Goal: Navigation & Orientation: Find specific page/section

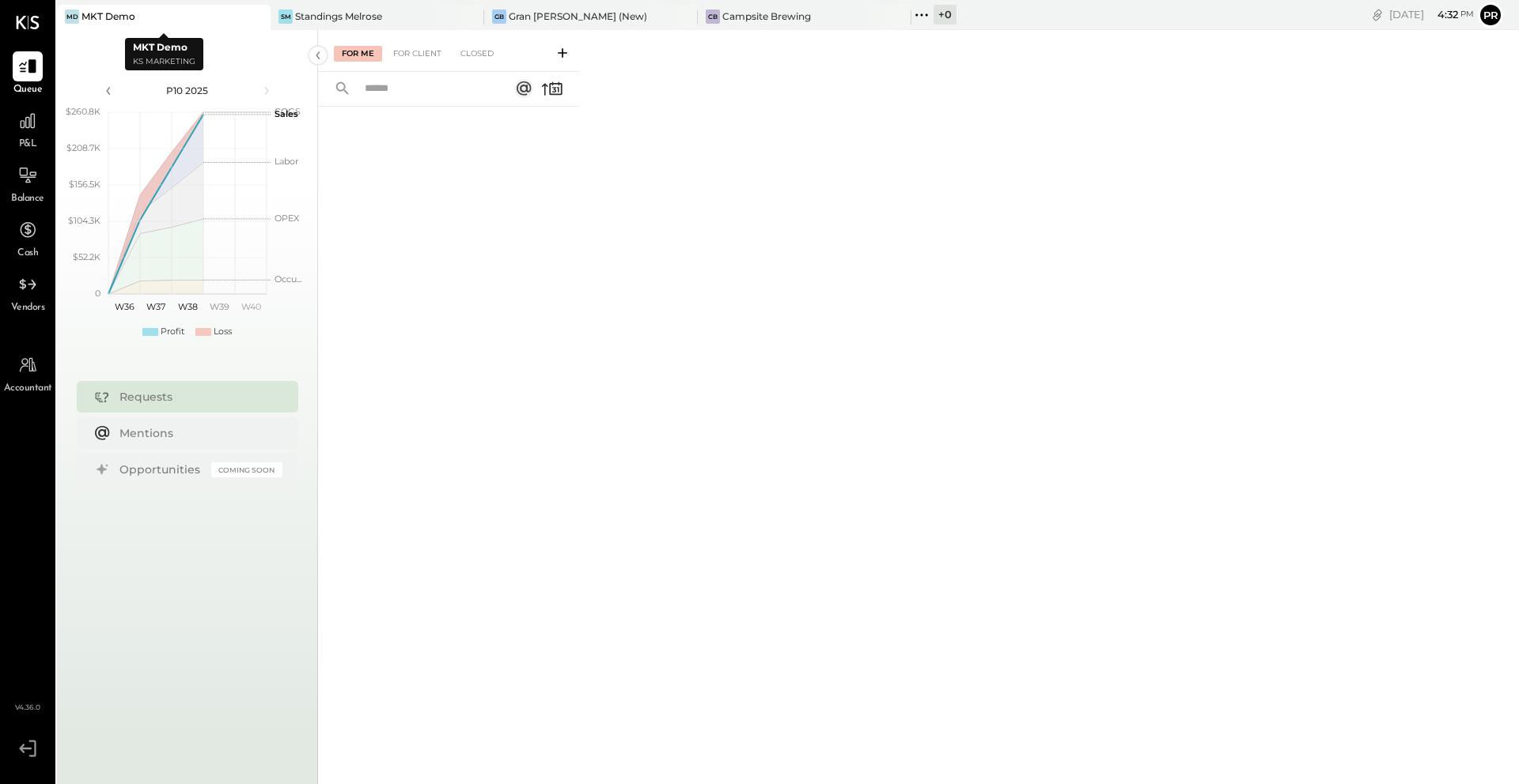
click at [241, 20] on div at bounding box center [243, 15] width 55 height 23
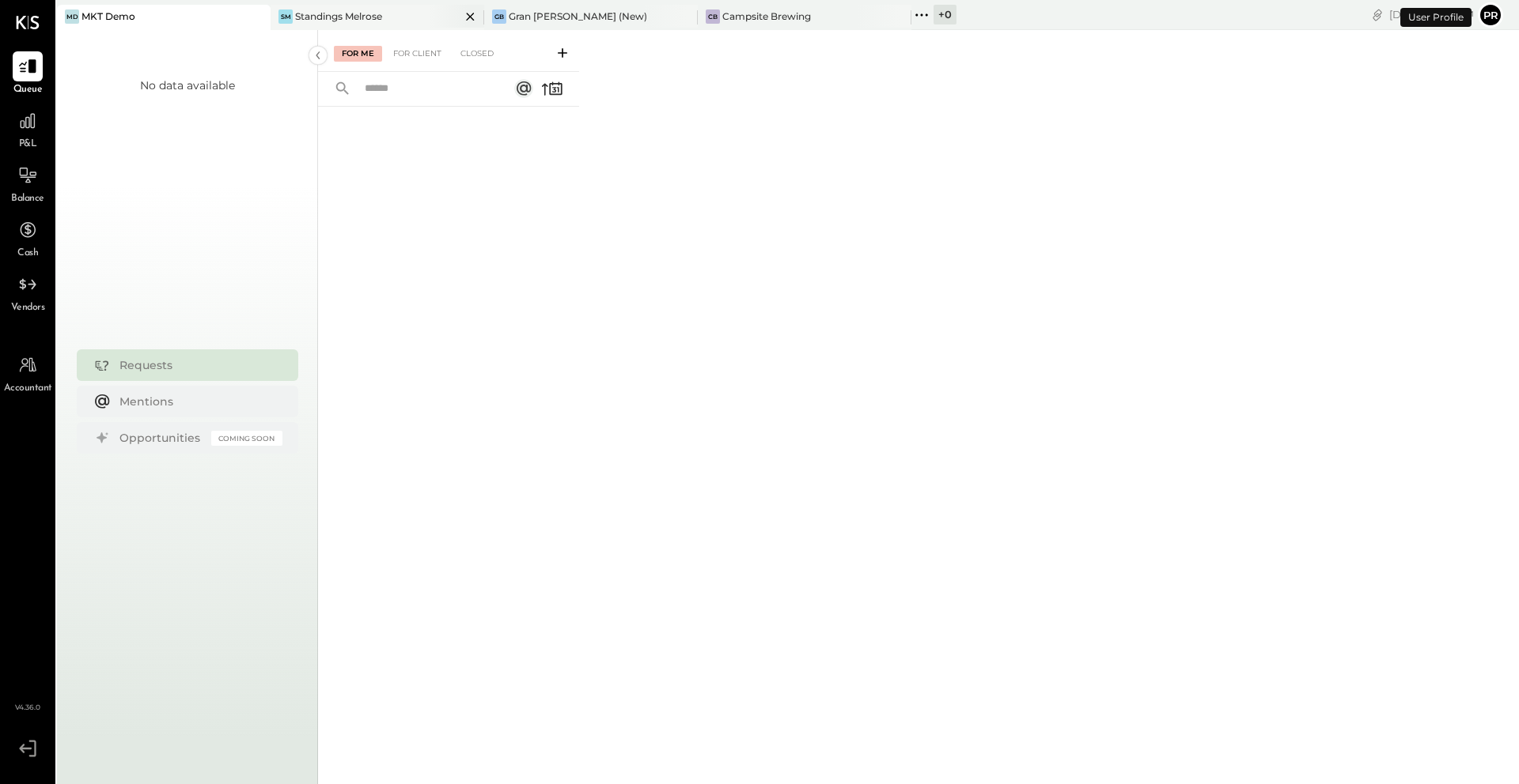
click at [324, 21] on div "Standings Melrose" at bounding box center [339, 15] width 87 height 14
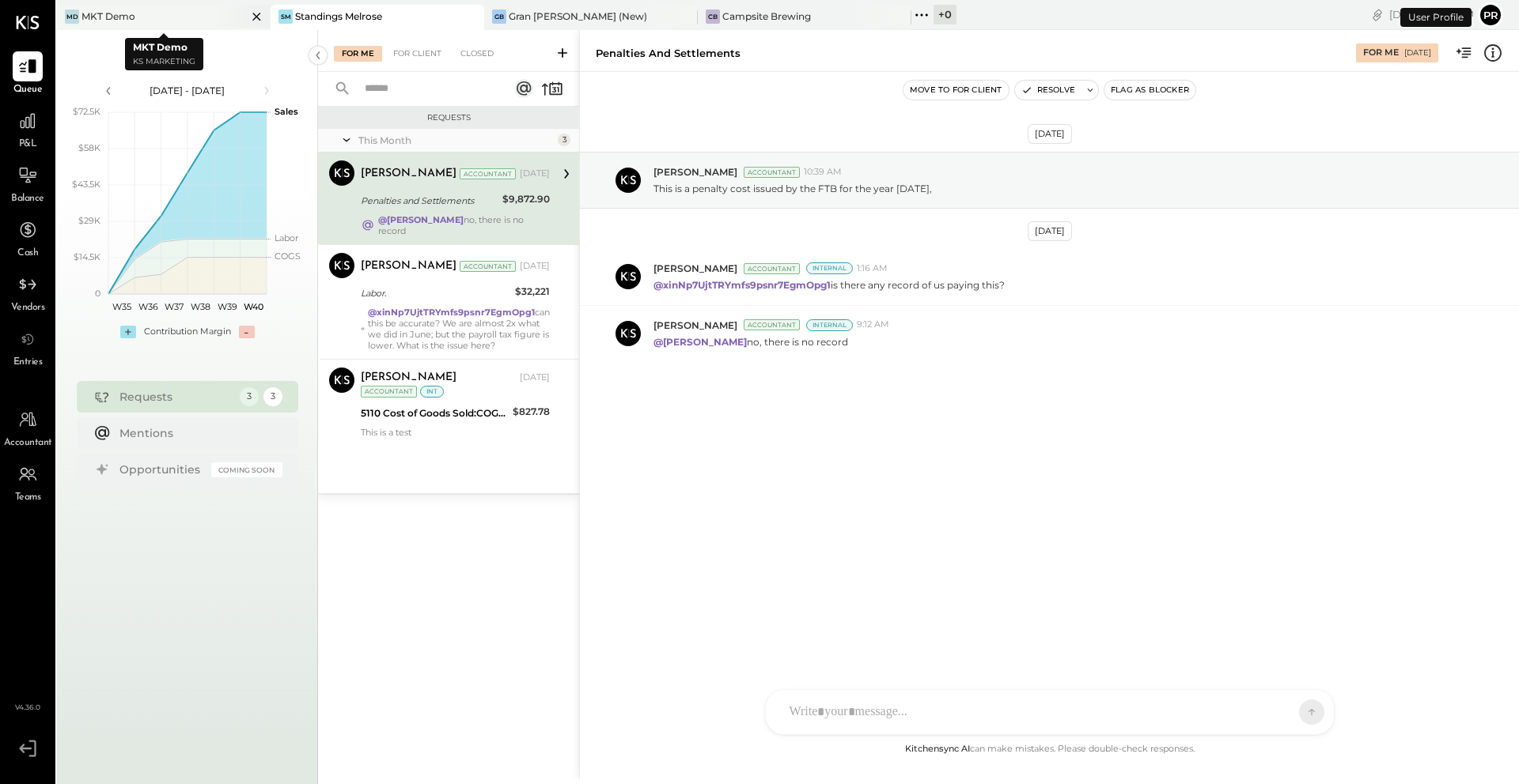
click at [255, 15] on icon at bounding box center [256, 16] width 8 height 8
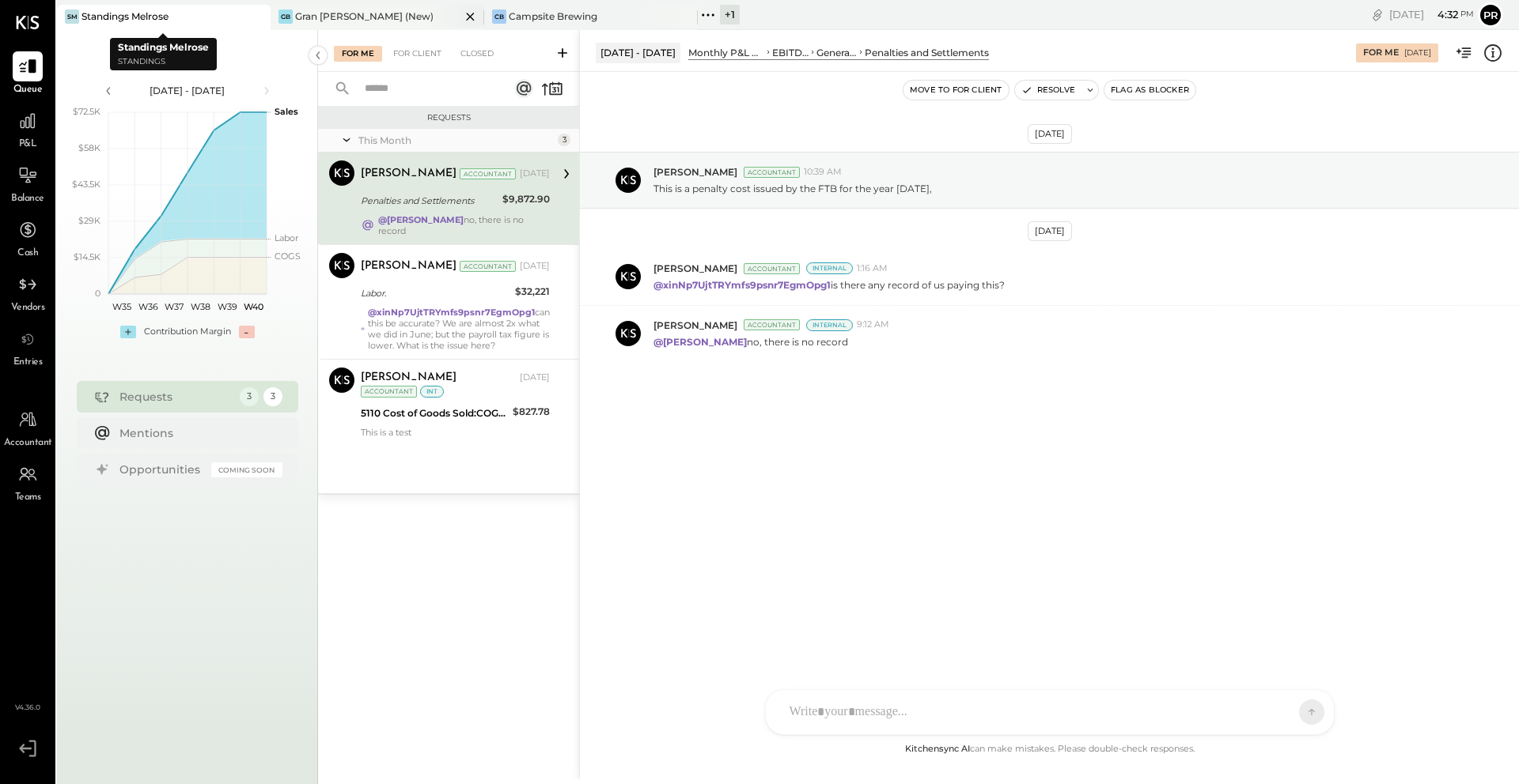
click at [315, 10] on div "Gran [PERSON_NAME] (New)" at bounding box center [365, 15] width 138 height 14
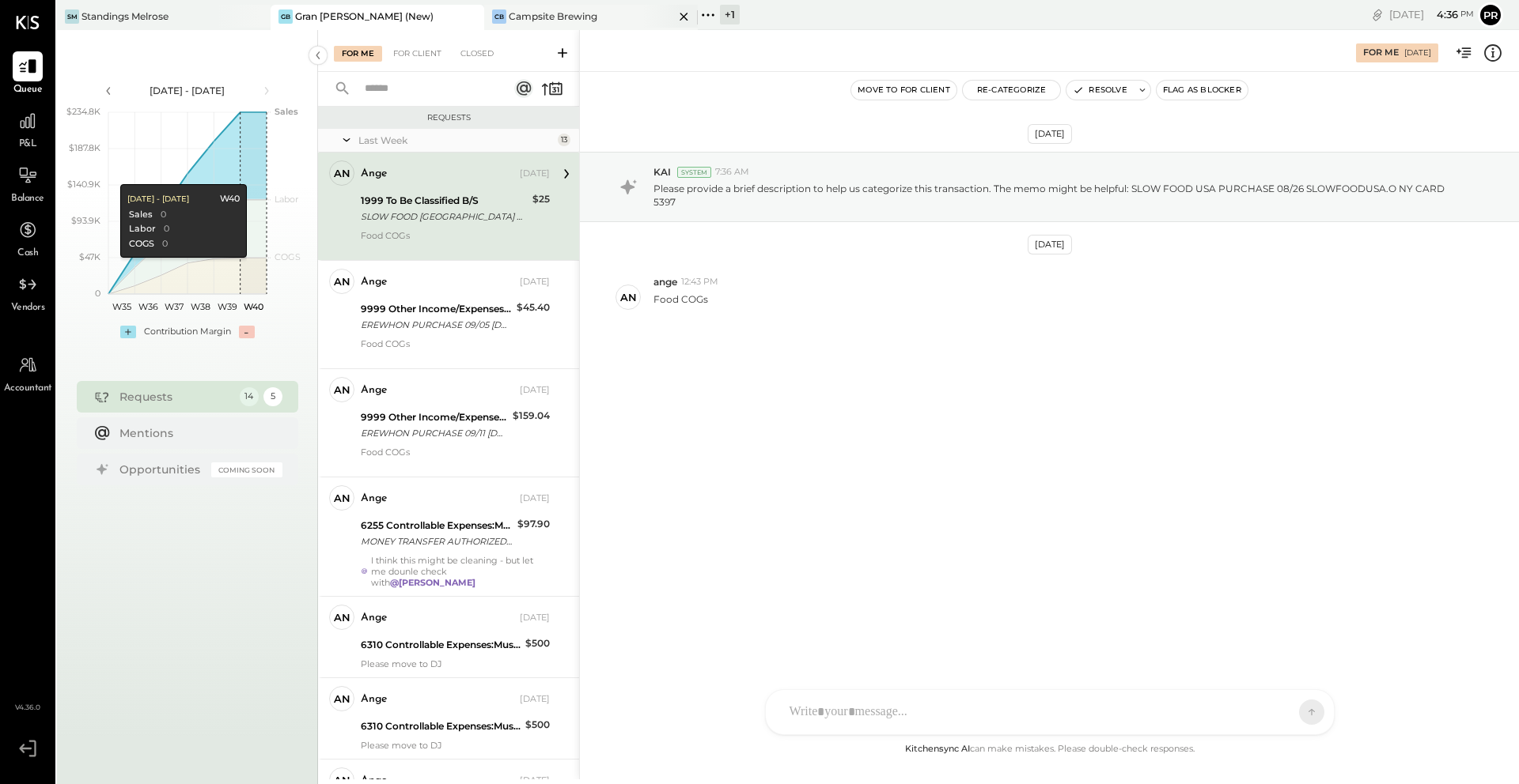
click at [605, 16] on div "CB Campsite Brewing" at bounding box center [579, 16] width 190 height 15
